Goal: Task Accomplishment & Management: Manage account settings

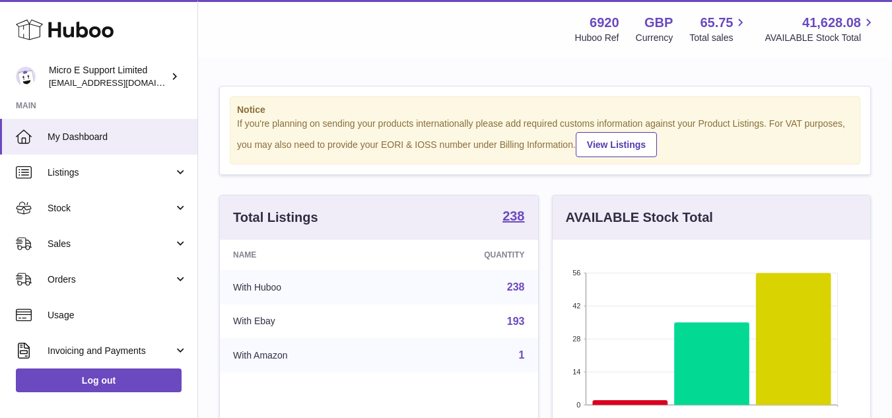
scroll to position [206, 318]
click at [234, 69] on div "Notice If you're planning on sending your products internationally please add r…" at bounding box center [545, 424] width 694 height 731
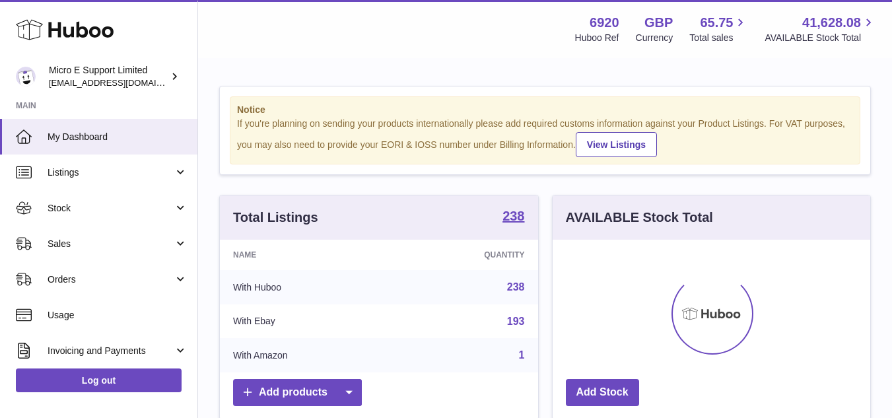
scroll to position [206, 318]
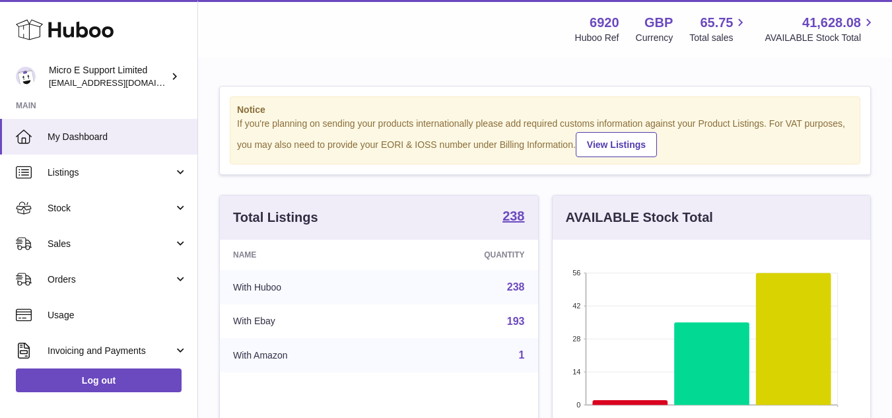
click at [523, 355] on link "1" at bounding box center [522, 354] width 6 height 11
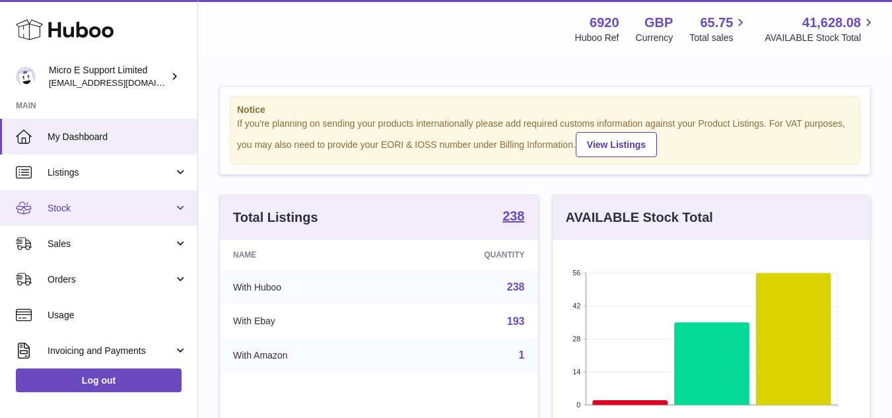
click at [104, 220] on link "Stock" at bounding box center [99, 208] width 198 height 36
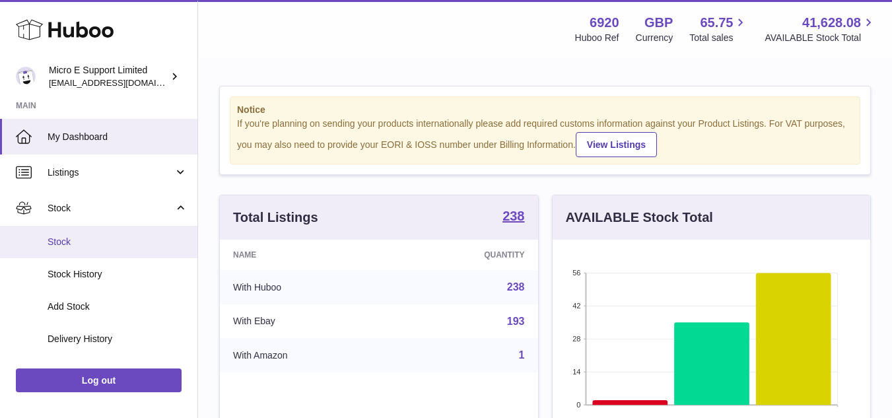
click at [84, 248] on link "Stock" at bounding box center [99, 242] width 198 height 32
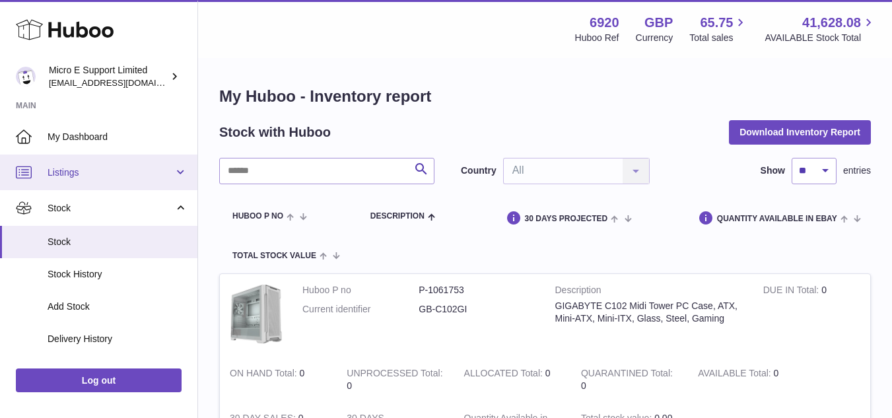
click at [144, 180] on link "Listings" at bounding box center [99, 173] width 198 height 36
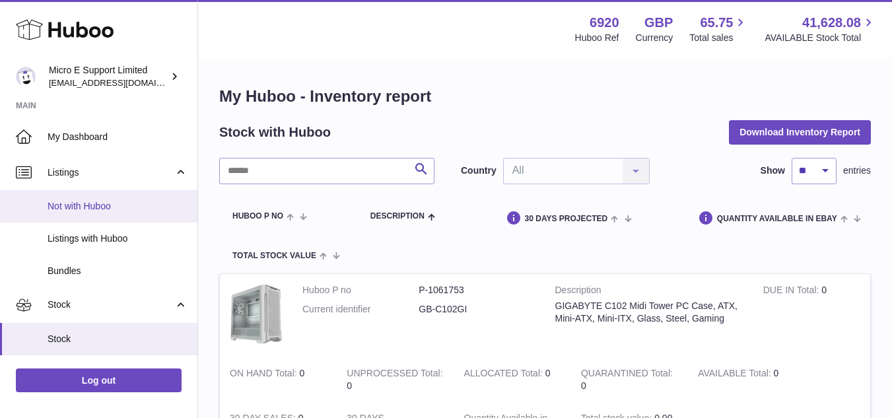
click at [98, 202] on span "Not with Huboo" at bounding box center [118, 206] width 140 height 13
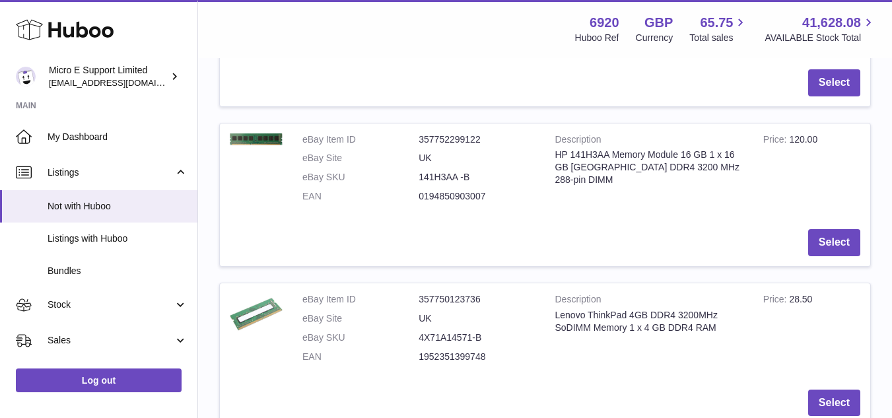
scroll to position [396, 0]
